Goal: Task Accomplishment & Management: Manage account settings

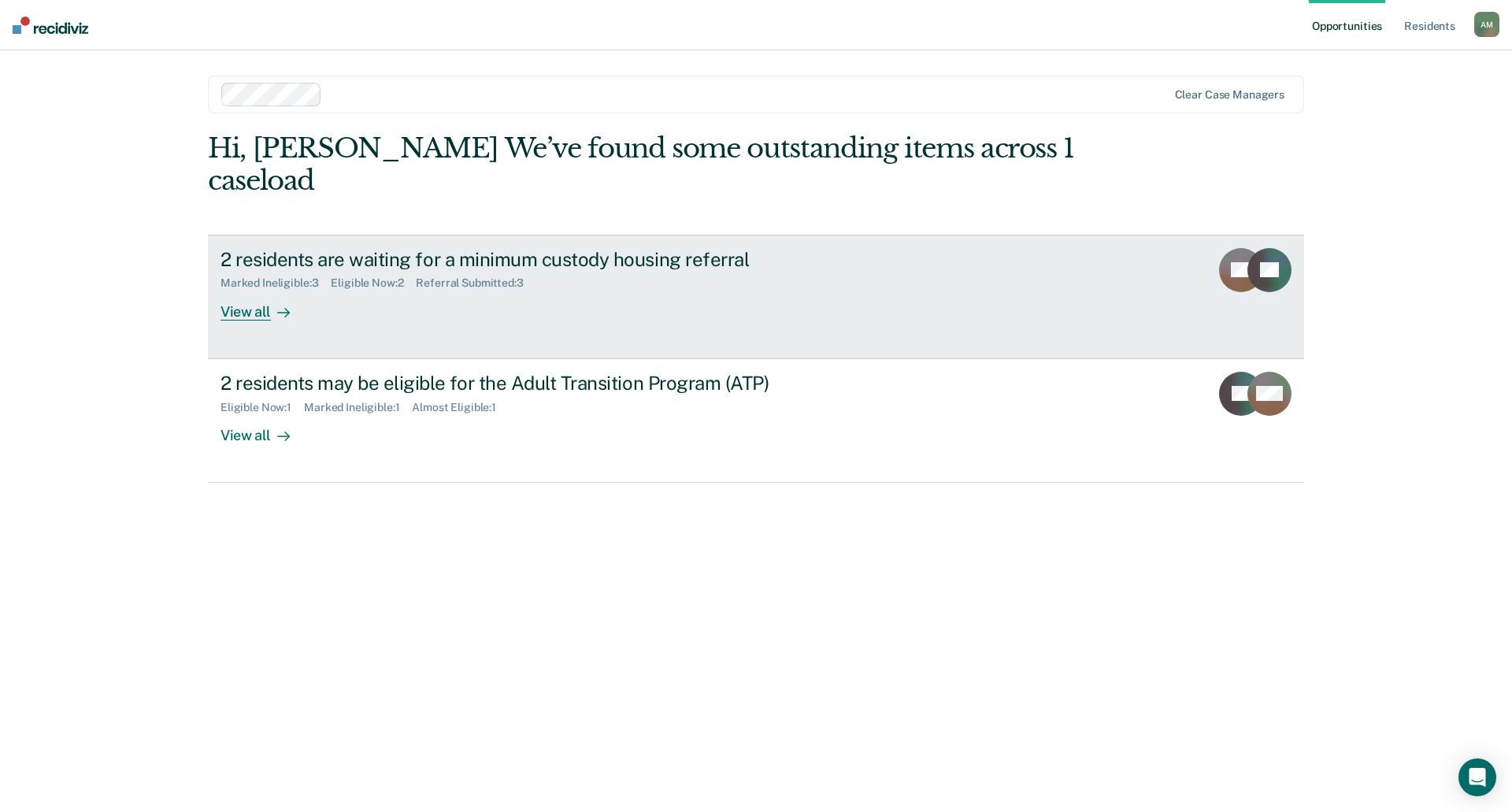
click at [468, 264] on div "2 residents are waiting for a minimum custody housing referral Marked Ineligibl…" at bounding box center [515, 284] width 591 height 73
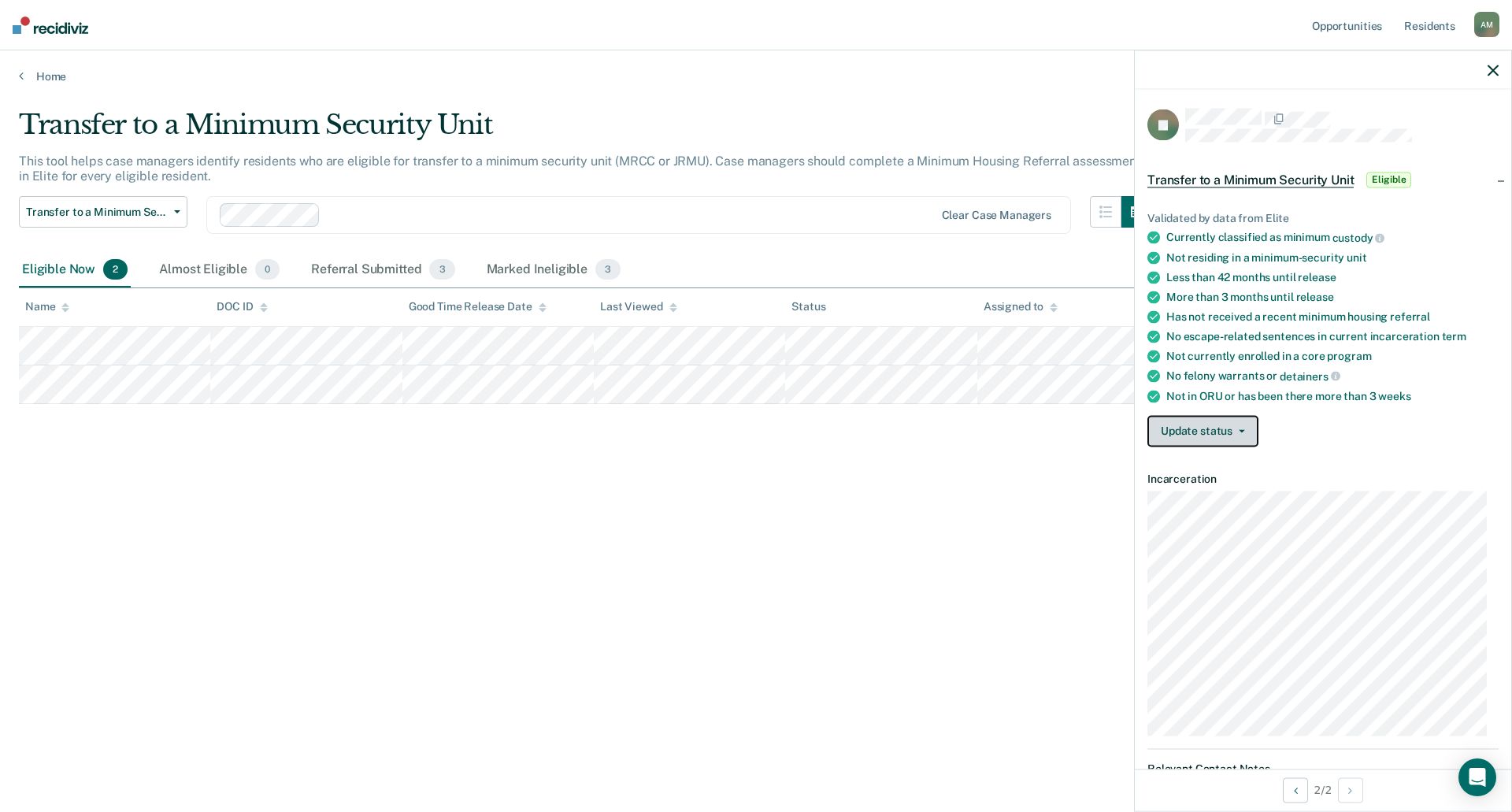
click at [1178, 438] on button "Update status" at bounding box center [1203, 431] width 111 height 32
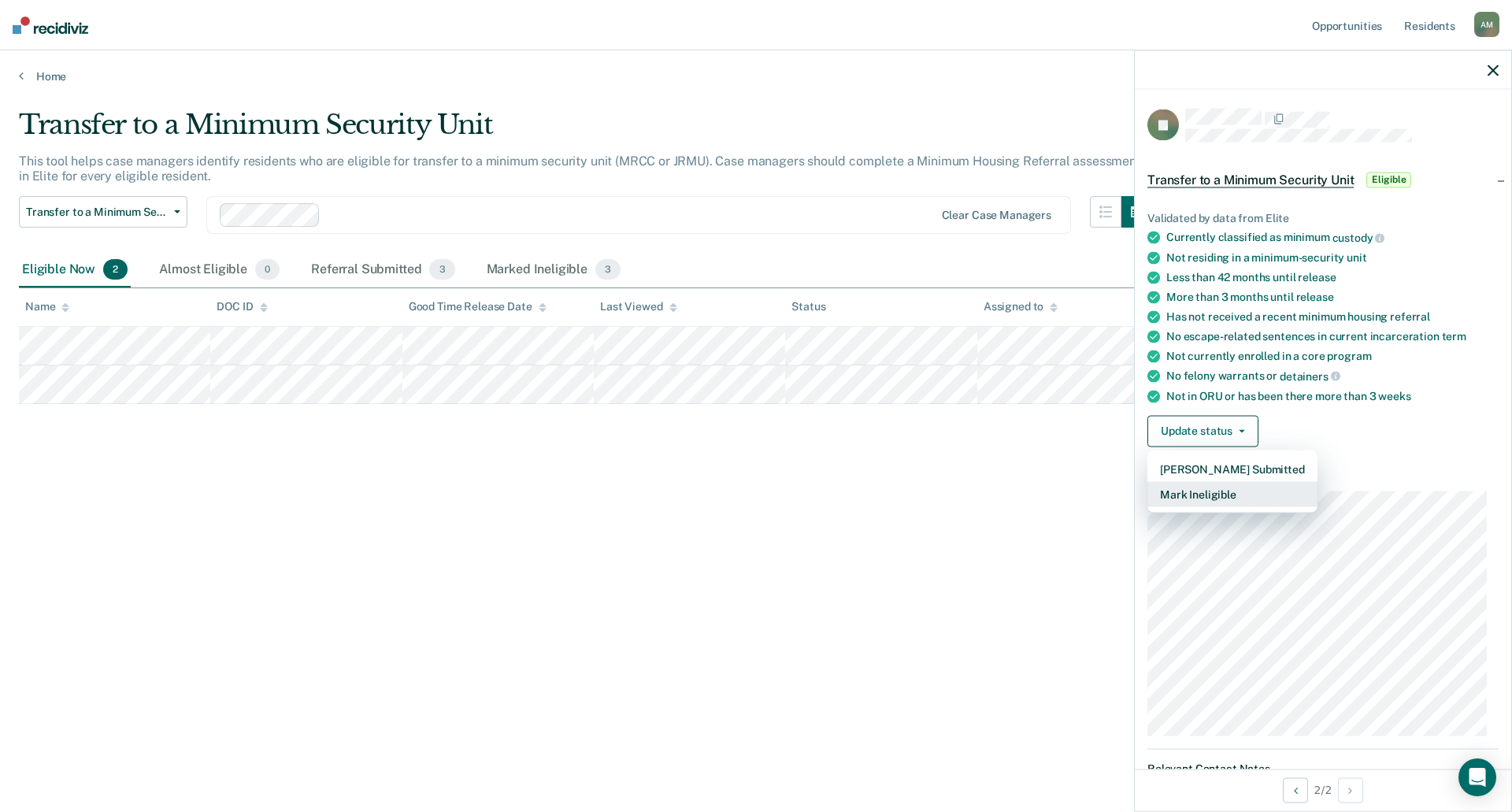
click at [1177, 494] on button "Mark Ineligible" at bounding box center [1232, 494] width 170 height 25
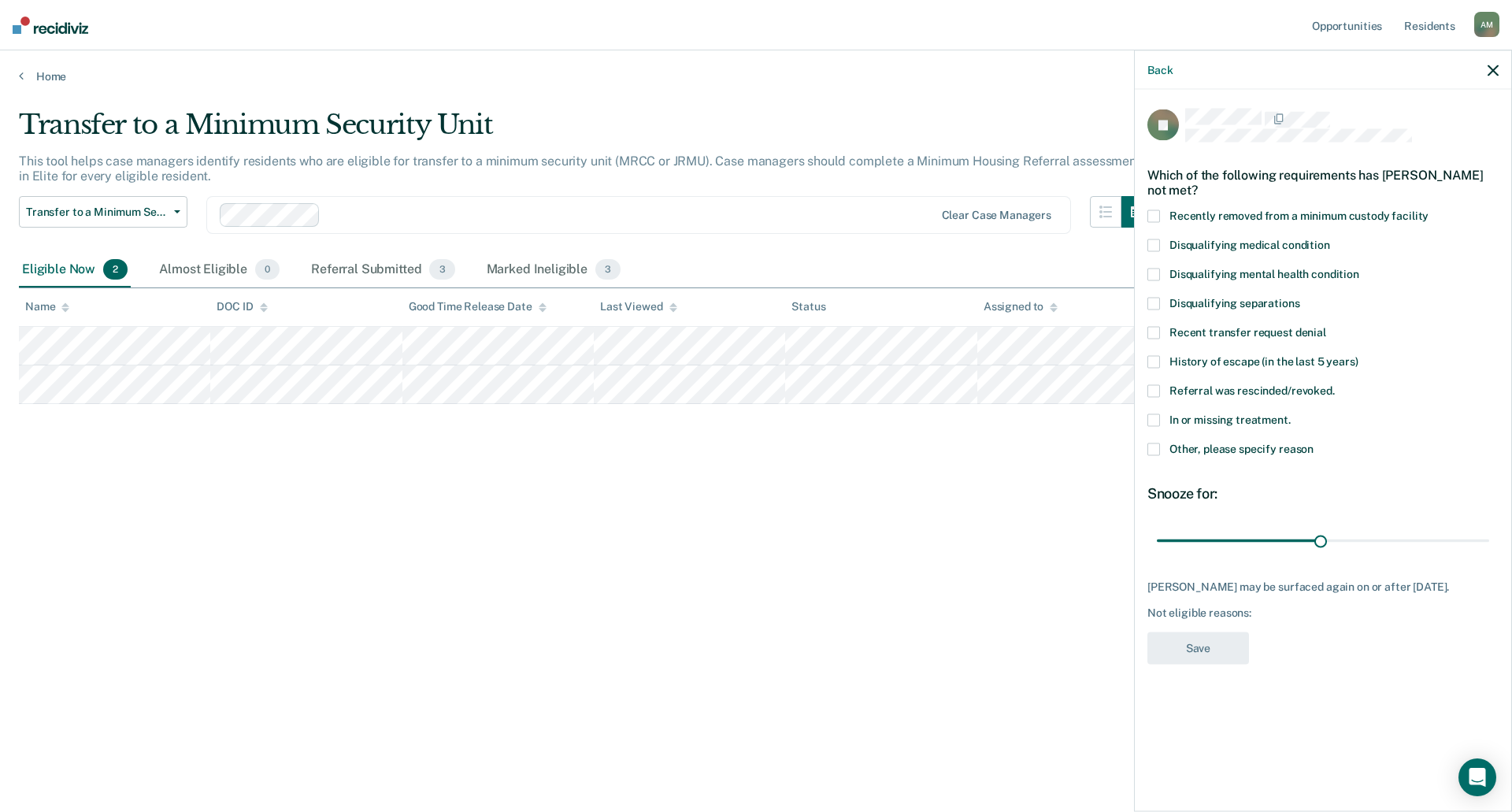
click at [1288, 222] on label "Recently removed from a minimum custody facility" at bounding box center [1323, 217] width 351 height 17
click at [1428, 210] on input "Recently removed from a minimum custody facility" at bounding box center [1428, 210] width 0 height 0
click at [1203, 636] on button "Save" at bounding box center [1198, 647] width 102 height 32
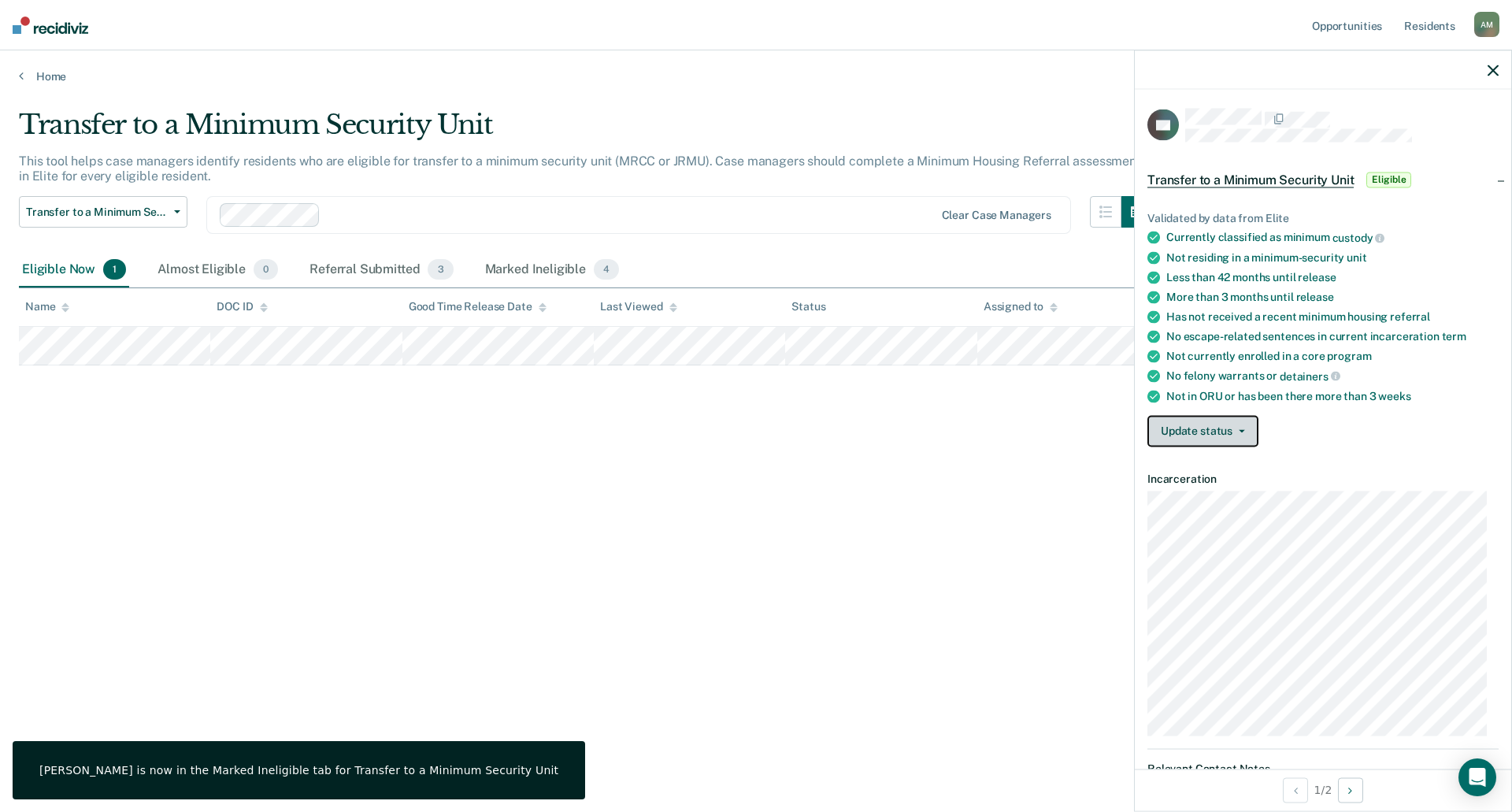
click at [1186, 438] on button "Update status" at bounding box center [1203, 431] width 111 height 32
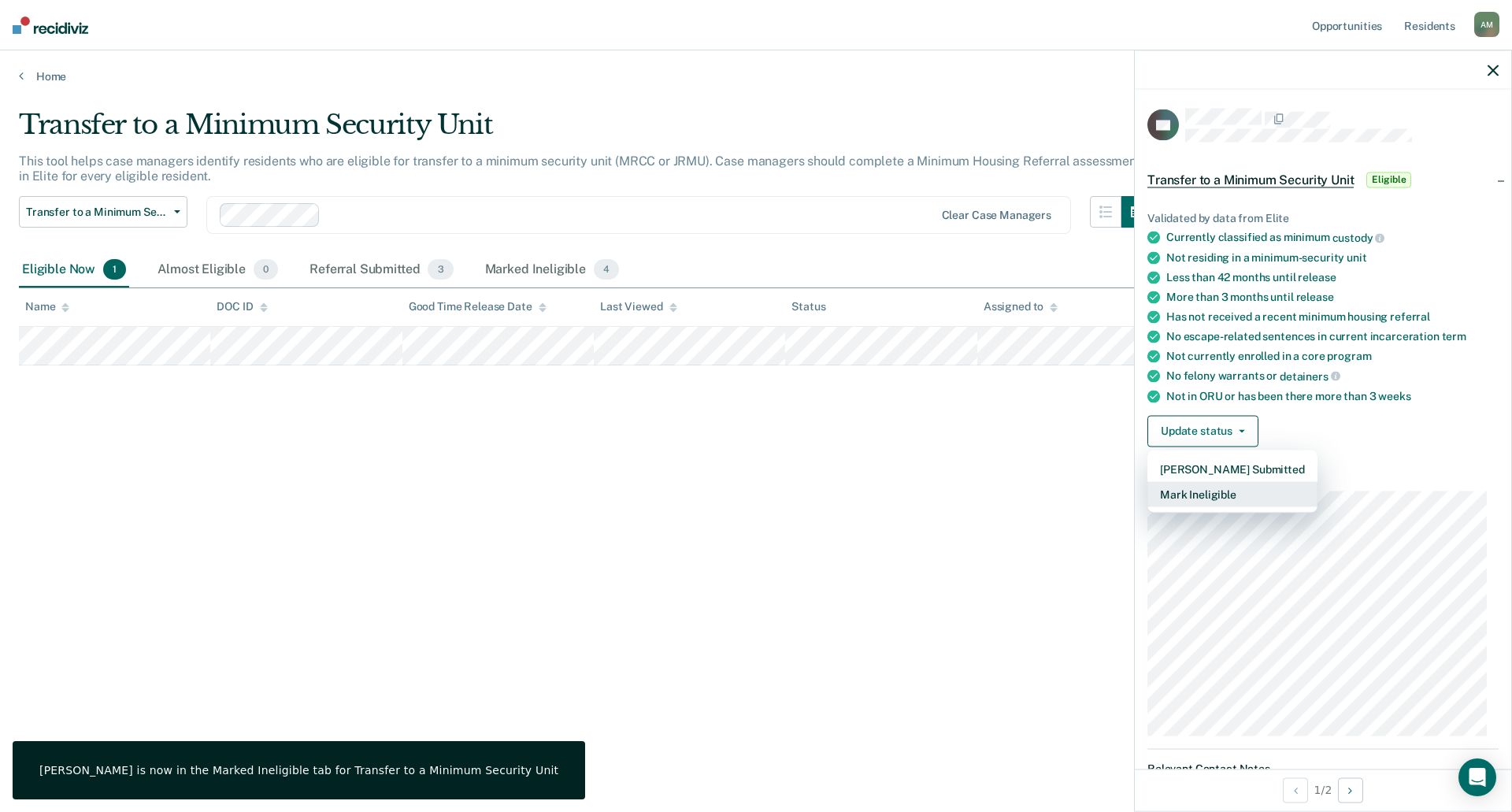
click at [1194, 497] on button "Mark Ineligible" at bounding box center [1232, 494] width 170 height 25
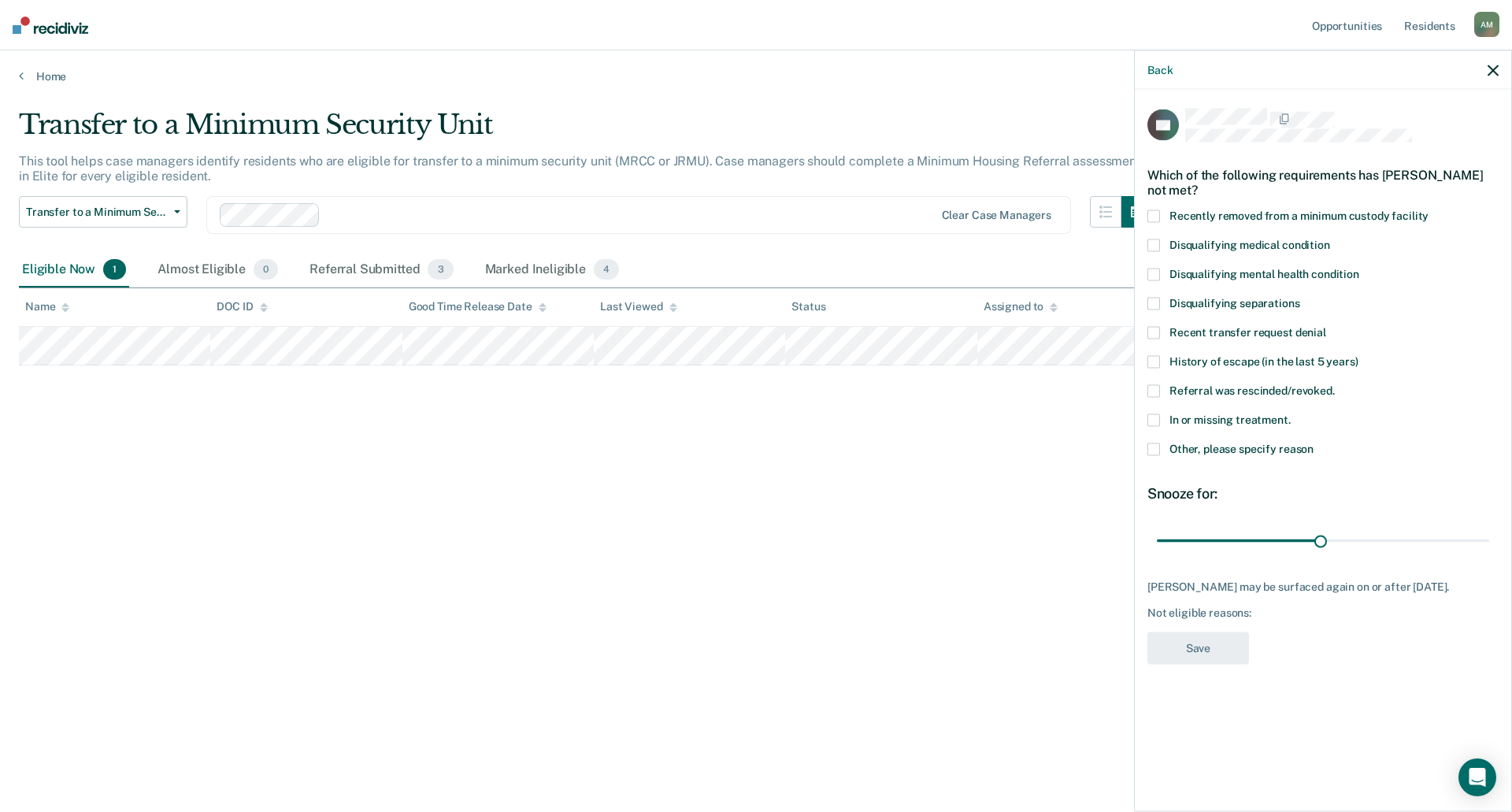
click at [1195, 449] on span "Other, please specify reason" at bounding box center [1241, 448] width 144 height 12
click at [1313, 443] on input "Other, please specify reason" at bounding box center [1313, 443] width 0 height 0
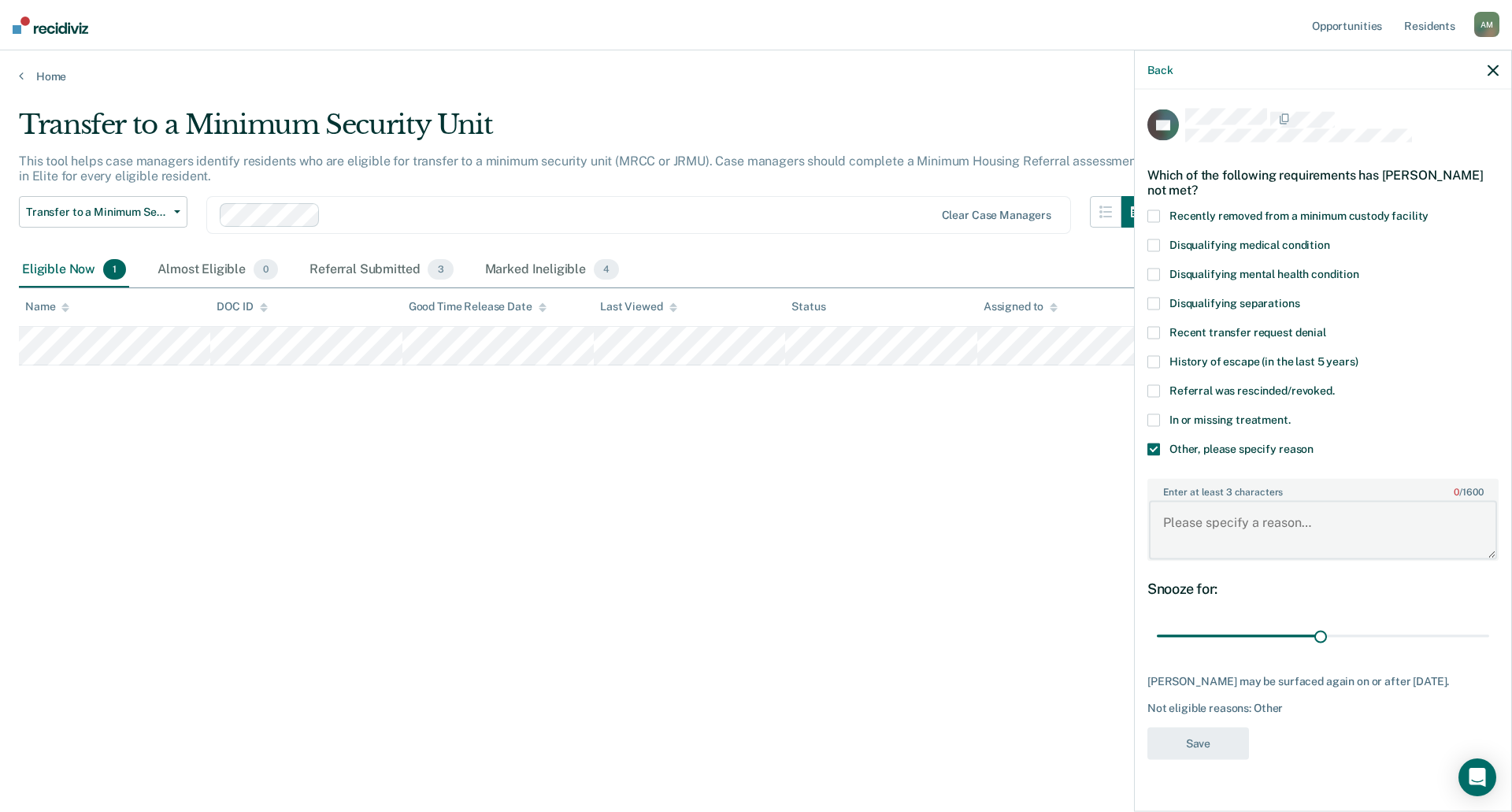
click at [1210, 520] on textarea "Enter at least 3 characters 0 / 1600" at bounding box center [1322, 530] width 348 height 58
type textarea "Releasing on [DATE]."
click at [1233, 744] on button "Save" at bounding box center [1198, 743] width 102 height 32
